Goal: Navigation & Orientation: Find specific page/section

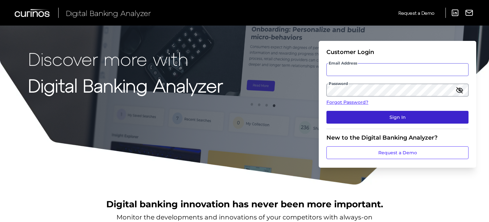
type input "[PERSON_NAME][EMAIL_ADDRESS][PERSON_NAME][DOMAIN_NAME]"
click at [410, 118] on button "Sign In" at bounding box center [397, 117] width 142 height 13
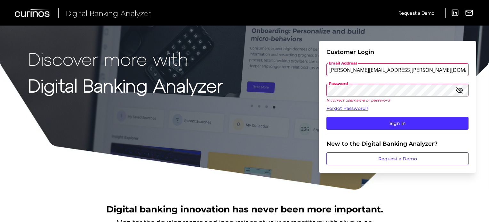
click at [346, 85] on span "Password" at bounding box center [338, 83] width 20 height 5
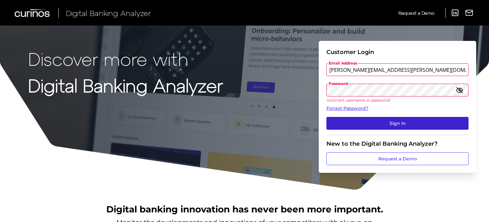
click at [335, 126] on button "Sign In" at bounding box center [397, 123] width 142 height 13
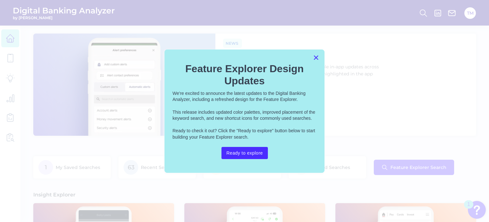
click at [315, 57] on button "×" at bounding box center [316, 57] width 6 height 10
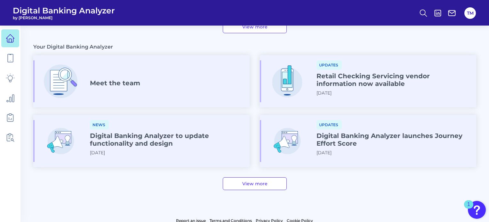
scroll to position [362, 0]
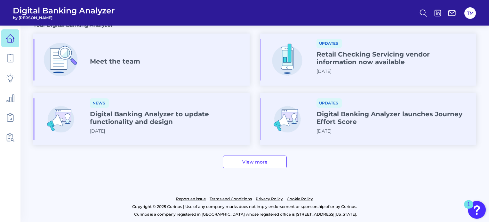
click at [247, 164] on link "View more" at bounding box center [255, 162] width 64 height 13
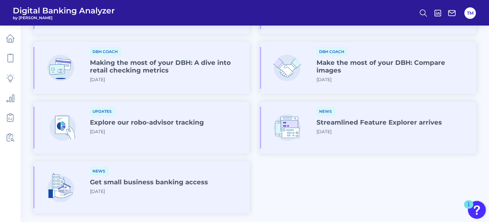
scroll to position [380, 0]
